Goal: Information Seeking & Learning: Find specific fact

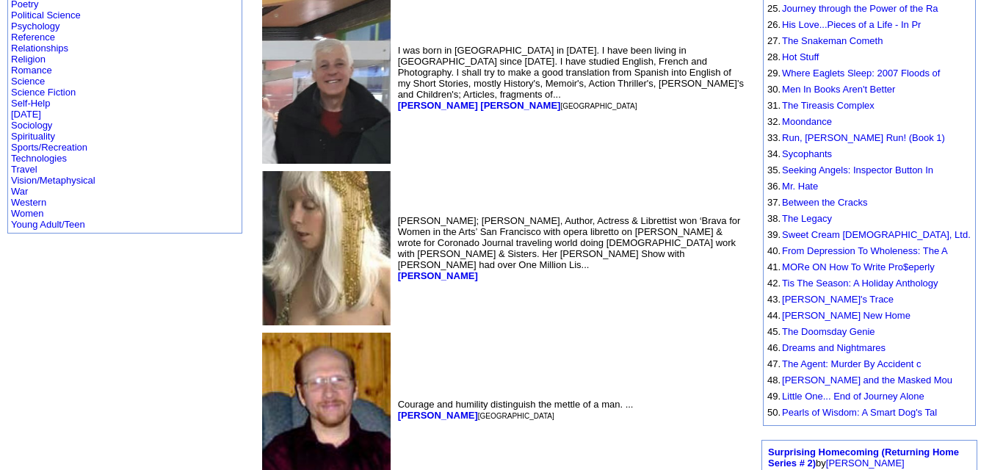
scroll to position [658, 0]
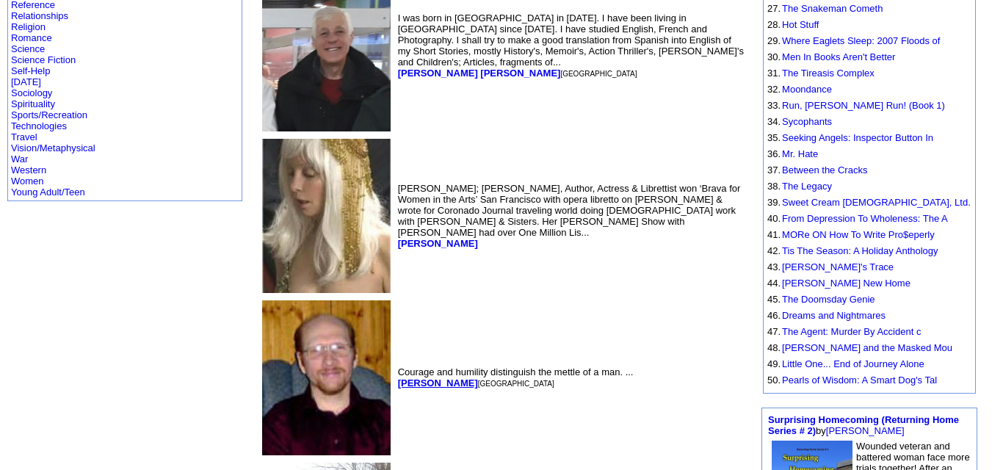
click at [398, 377] on b "[PERSON_NAME]" at bounding box center [438, 382] width 80 height 11
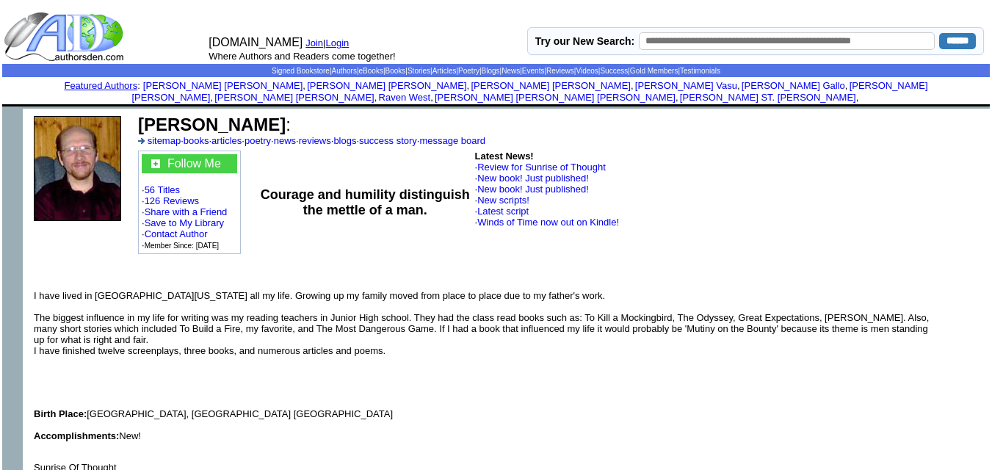
click at [139, 115] on b "Bruce Alan Humphrey" at bounding box center [212, 125] width 148 height 20
copy td "Bruce Alan Humphrey :"
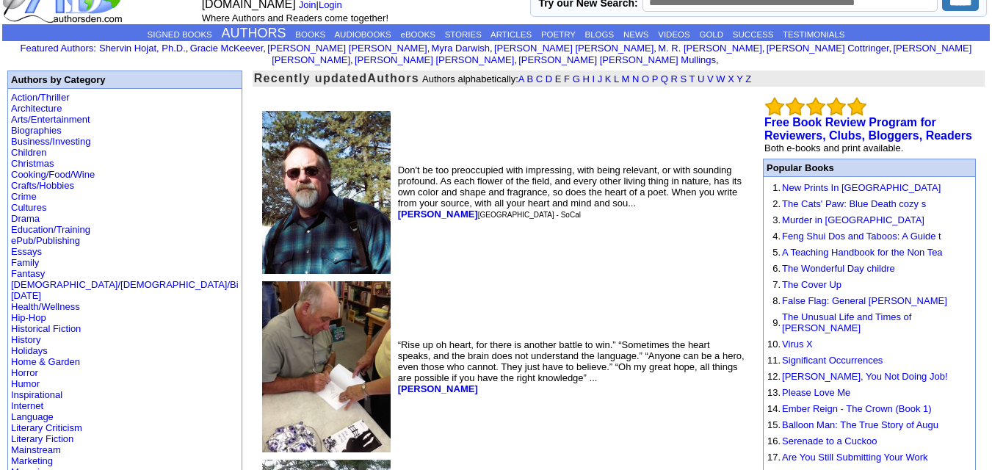
scroll to position [15, 0]
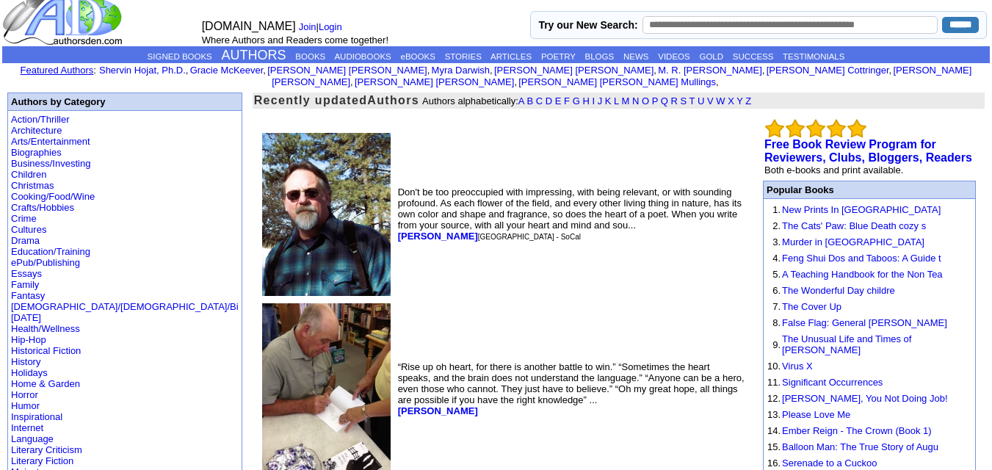
click at [55, 65] on link "Featured Authors" at bounding box center [57, 70] width 73 height 11
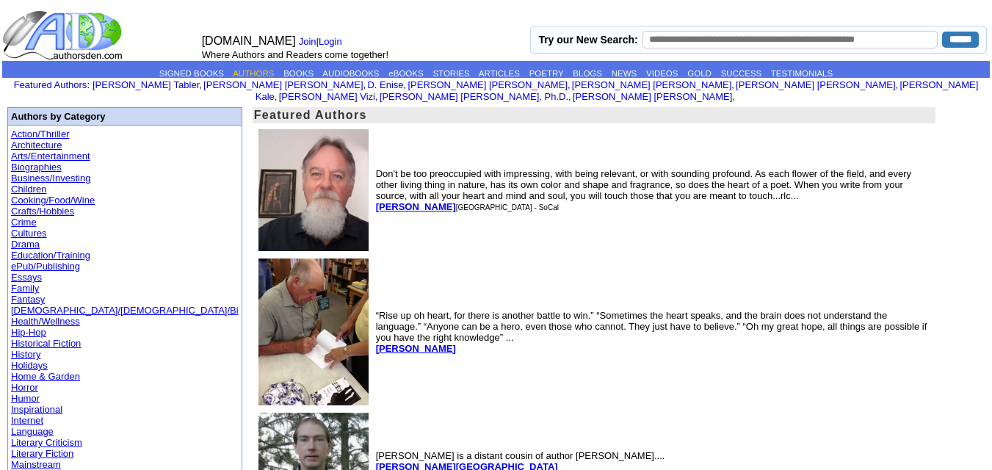
click at [250, 69] on link "AUTHORS" at bounding box center [253, 73] width 41 height 9
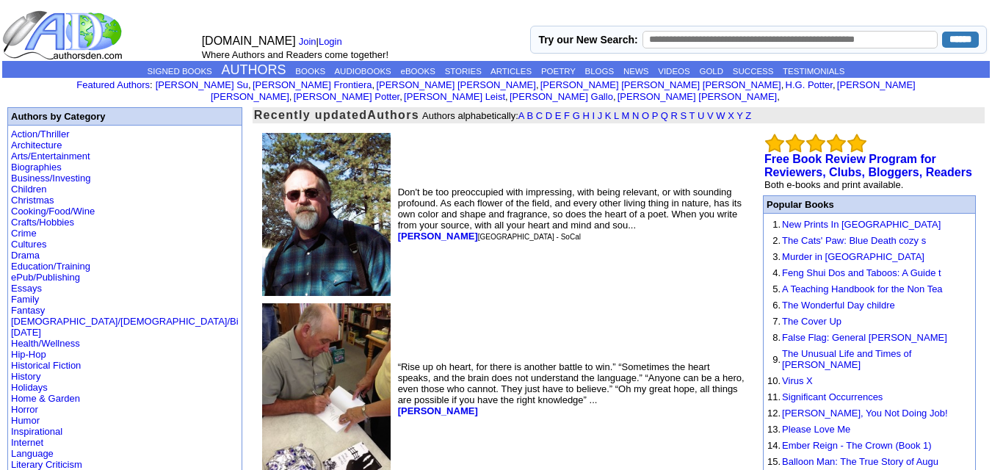
scroll to position [15, 0]
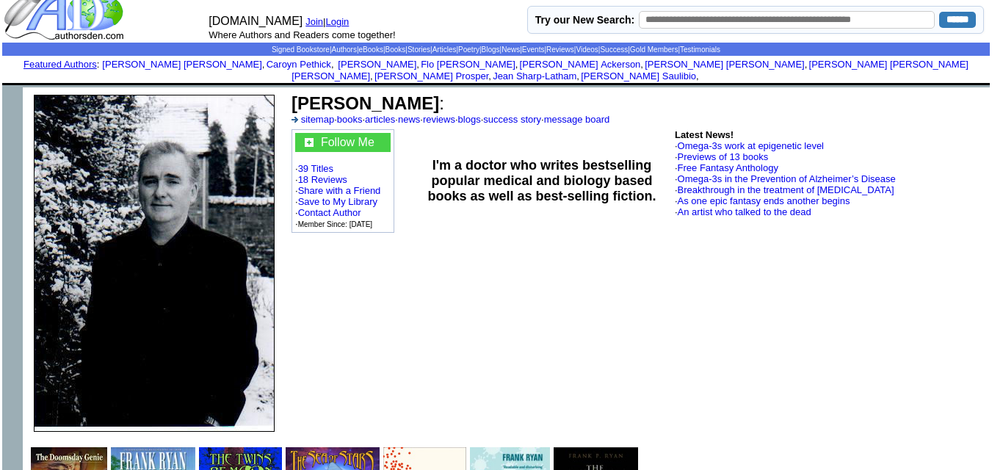
scroll to position [21, 0]
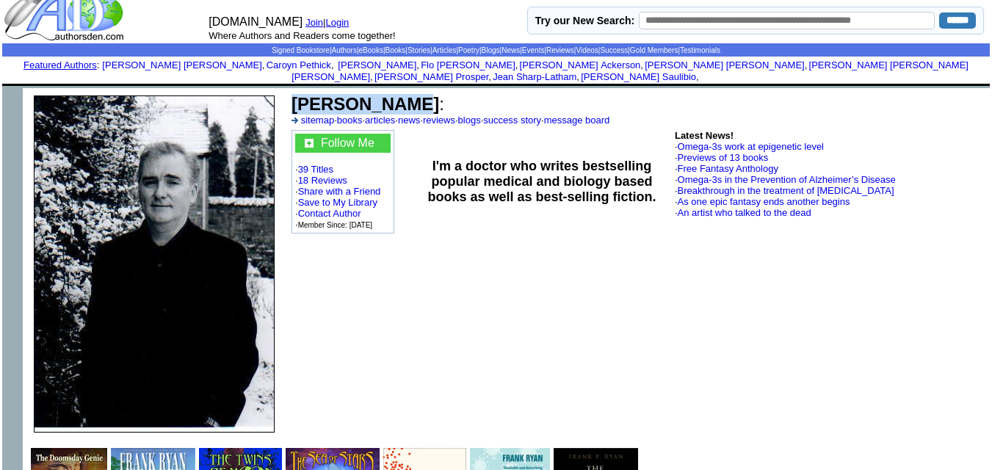
drag, startPoint x: 293, startPoint y: 85, endPoint x: 404, endPoint y: 98, distance: 111.6
click at [404, 98] on font "[PERSON_NAME] :" at bounding box center [367, 104] width 153 height 20
copy b "[PERSON_NAME]"
